Goal: Task Accomplishment & Management: Manage account settings

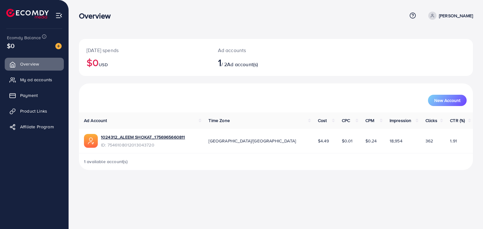
drag, startPoint x: 33, startPoint y: 93, endPoint x: 76, endPoint y: 109, distance: 45.4
click at [33, 93] on span "Payment" at bounding box center [29, 95] width 18 height 6
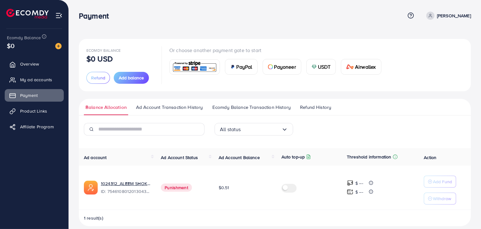
click at [317, 106] on span "Refund History" at bounding box center [315, 107] width 31 height 7
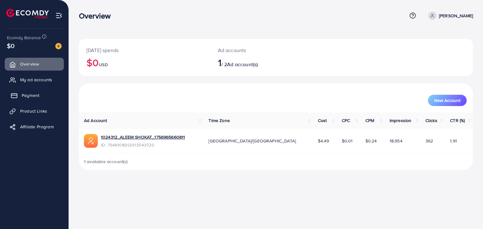
click at [30, 92] on link "Payment" at bounding box center [34, 95] width 59 height 13
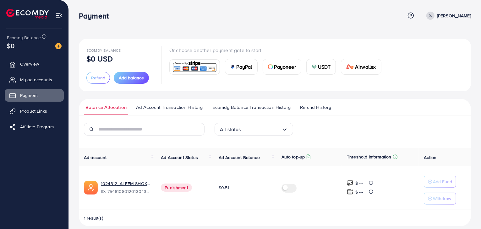
click at [314, 97] on div "Ecomdy Balance $0 USD Refund Add balance Or choose another payment gate to star…" at bounding box center [275, 133] width 392 height 188
click at [314, 103] on ul "Balance Allocation Ad Account Transaction History Ecomdy Balance Transaction Hi…" at bounding box center [275, 107] width 392 height 17
click at [313, 106] on span "Refund History" at bounding box center [315, 107] width 31 height 7
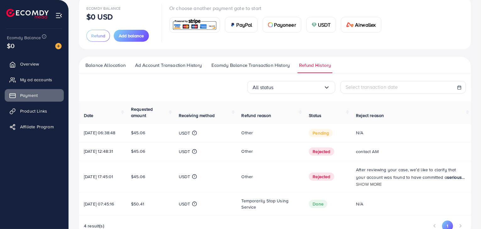
scroll to position [69, 0]
